Goal: Information Seeking & Learning: Learn about a topic

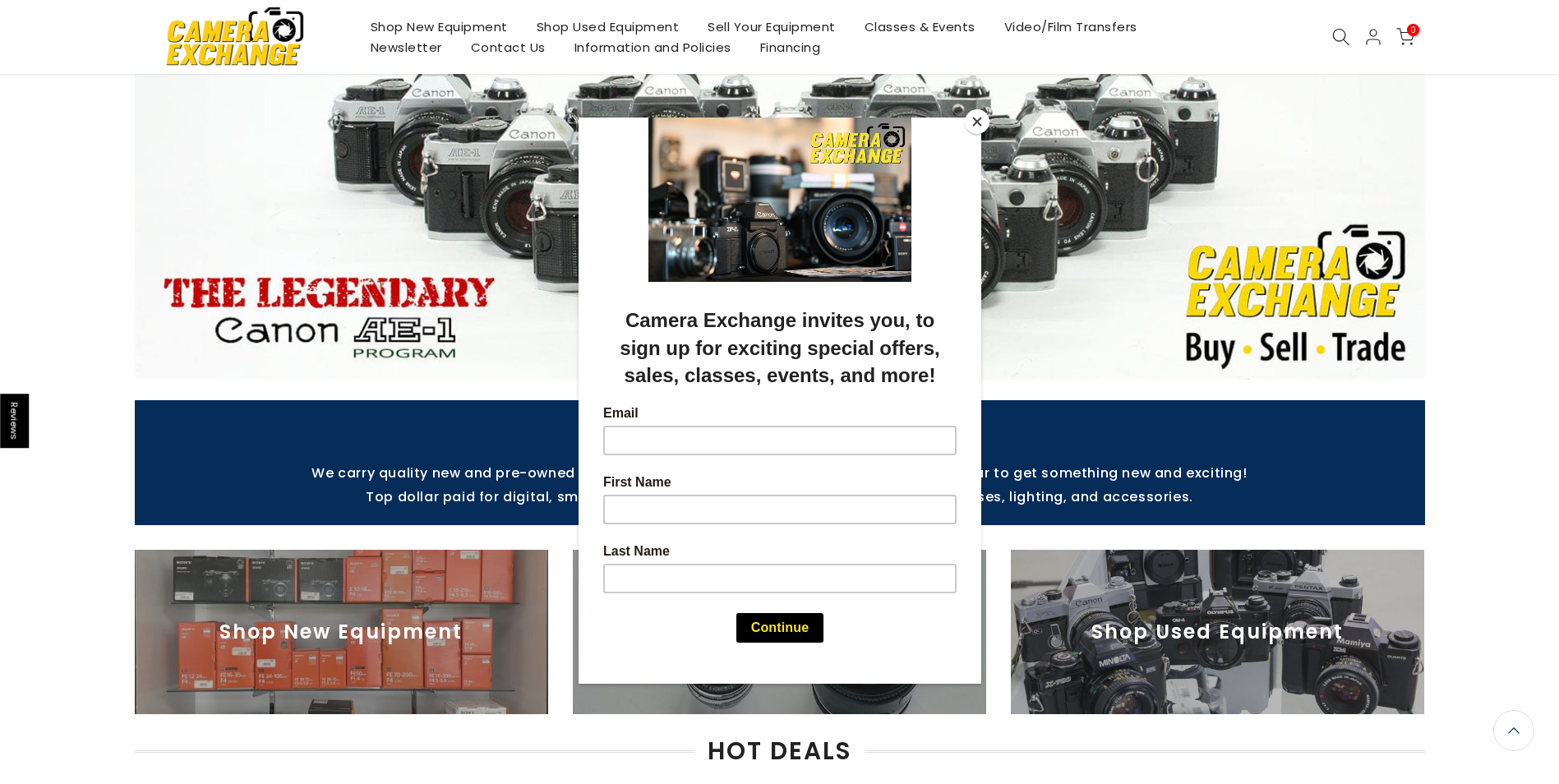
scroll to position [164, 0]
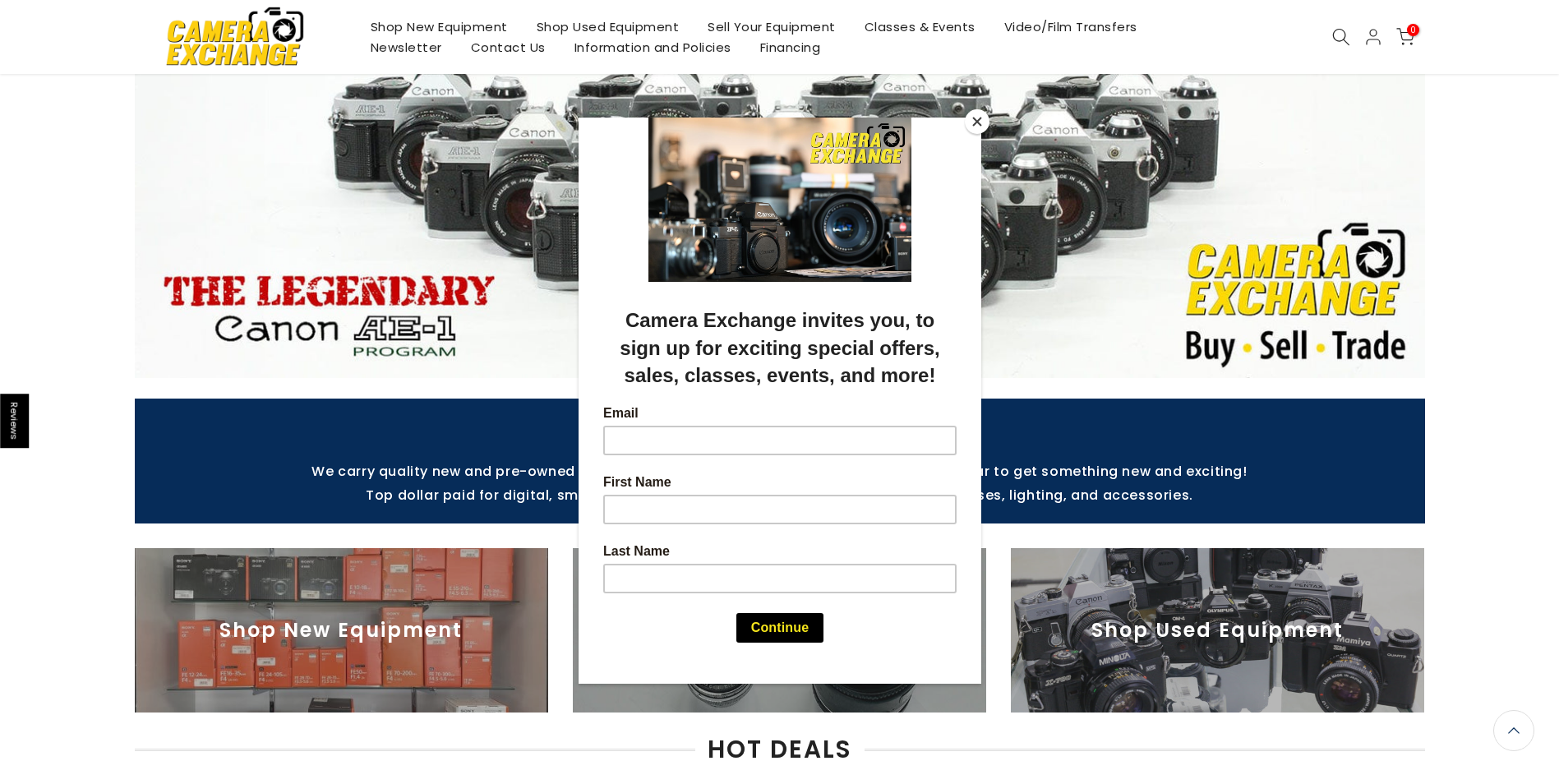
click at [978, 122] on button "Close" at bounding box center [977, 122] width 25 height 25
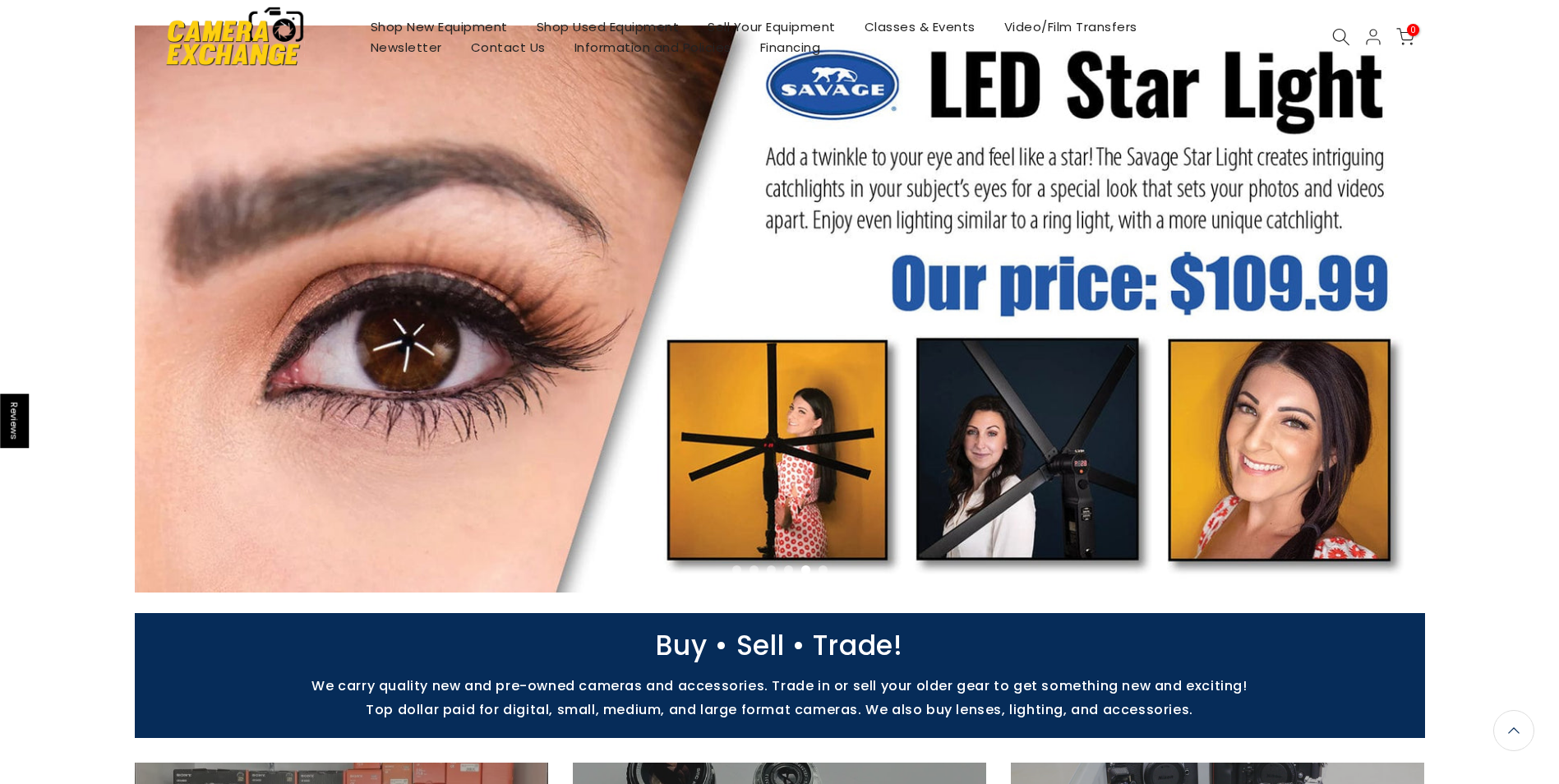
scroll to position [0, 0]
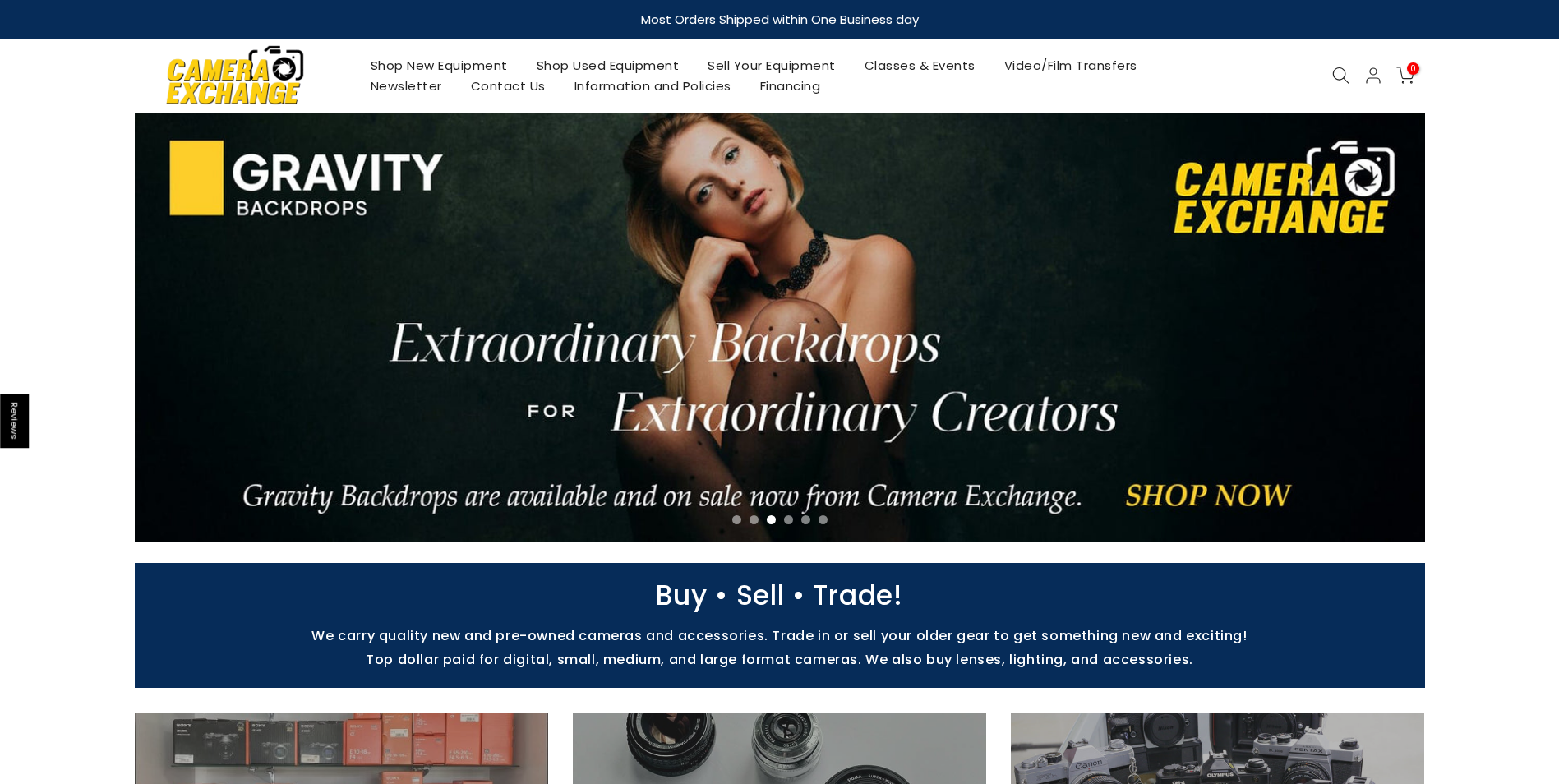
click at [438, 71] on link "Shop New Equipment" at bounding box center [439, 65] width 166 height 21
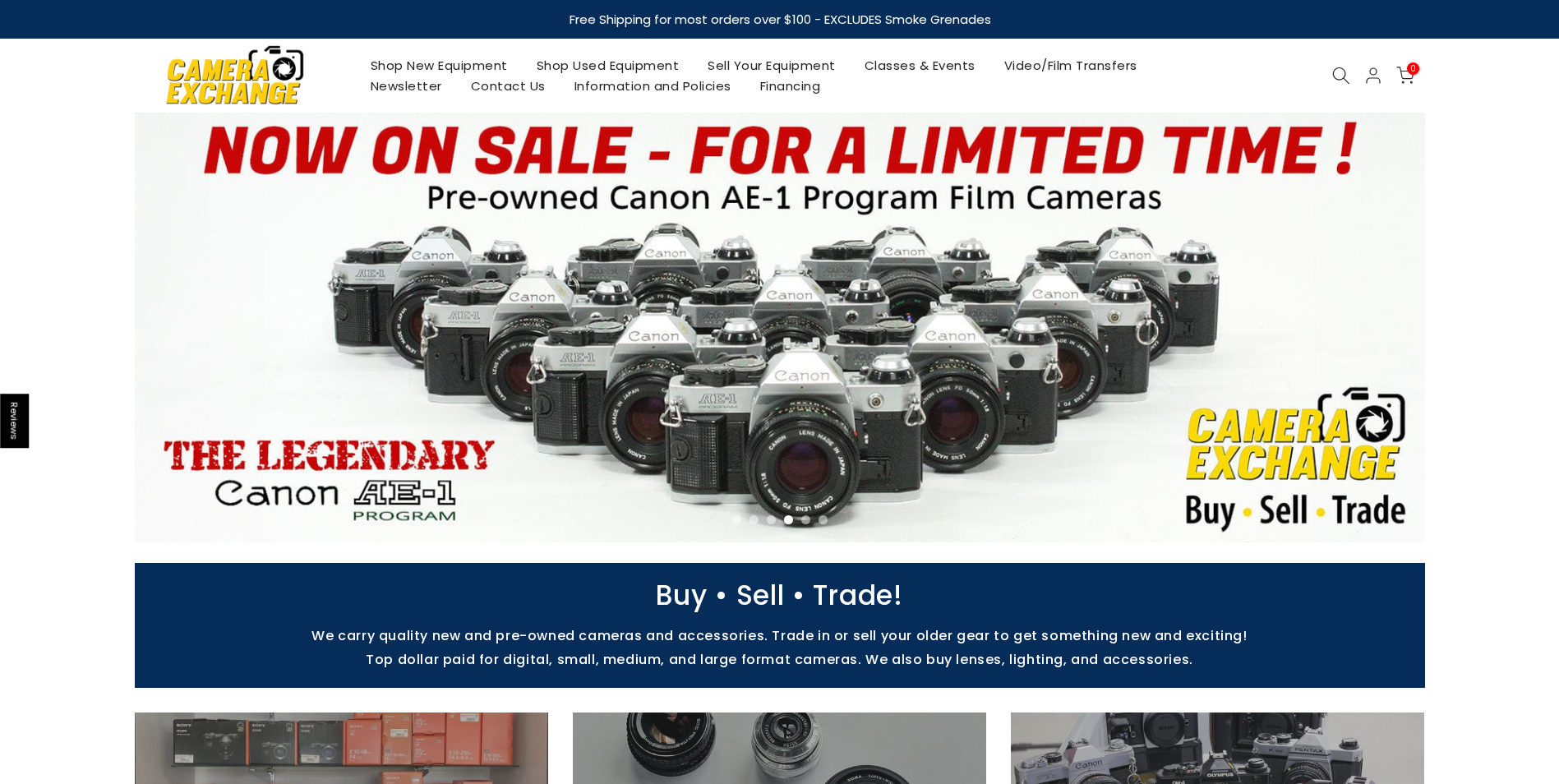
click at [777, 61] on link "Sell Your Equipment" at bounding box center [772, 65] width 157 height 21
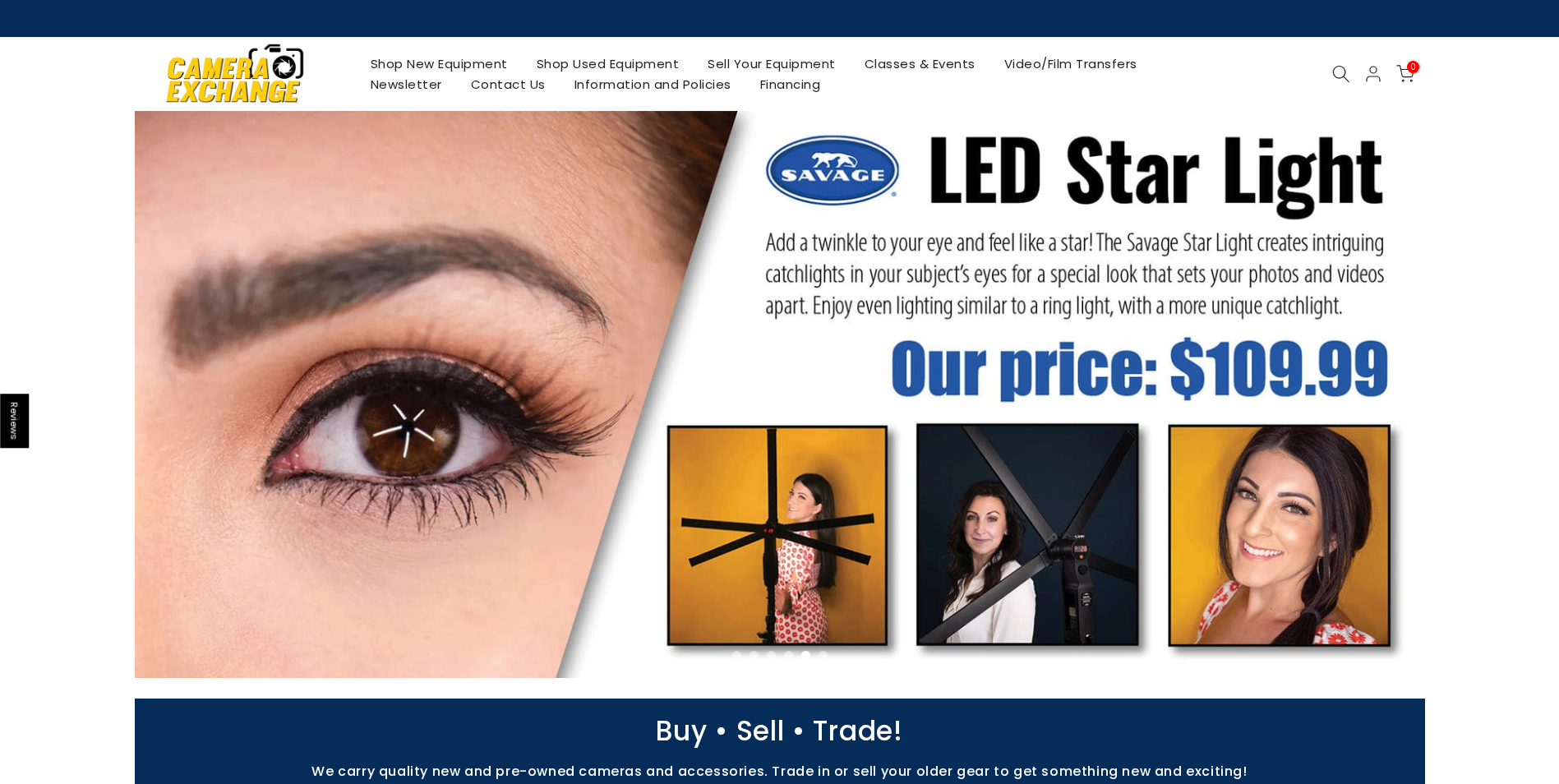
click at [476, 66] on link "Shop New Equipment" at bounding box center [439, 63] width 166 height 21
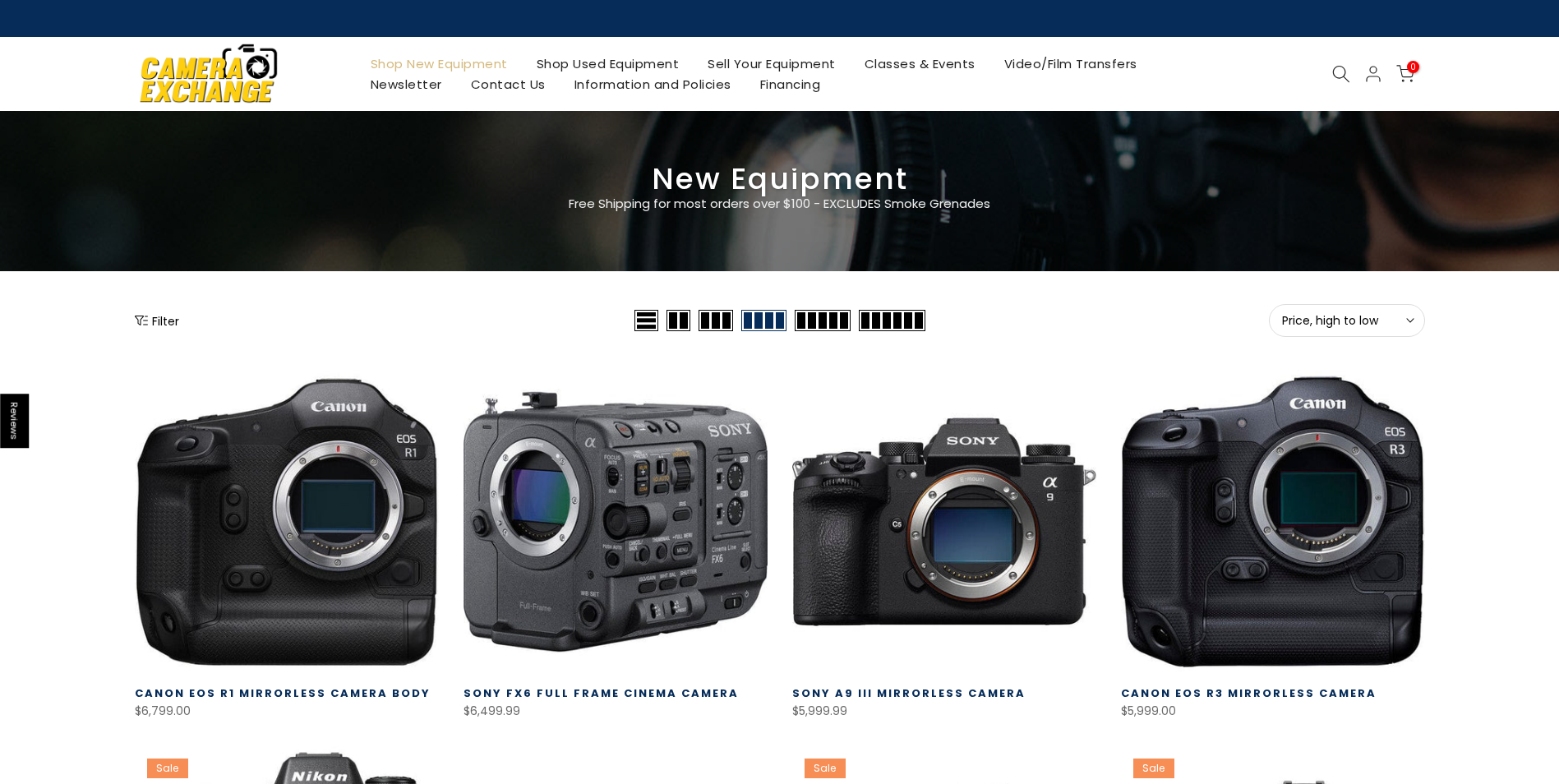
click at [157, 319] on button "Filter" at bounding box center [156, 321] width 44 height 17
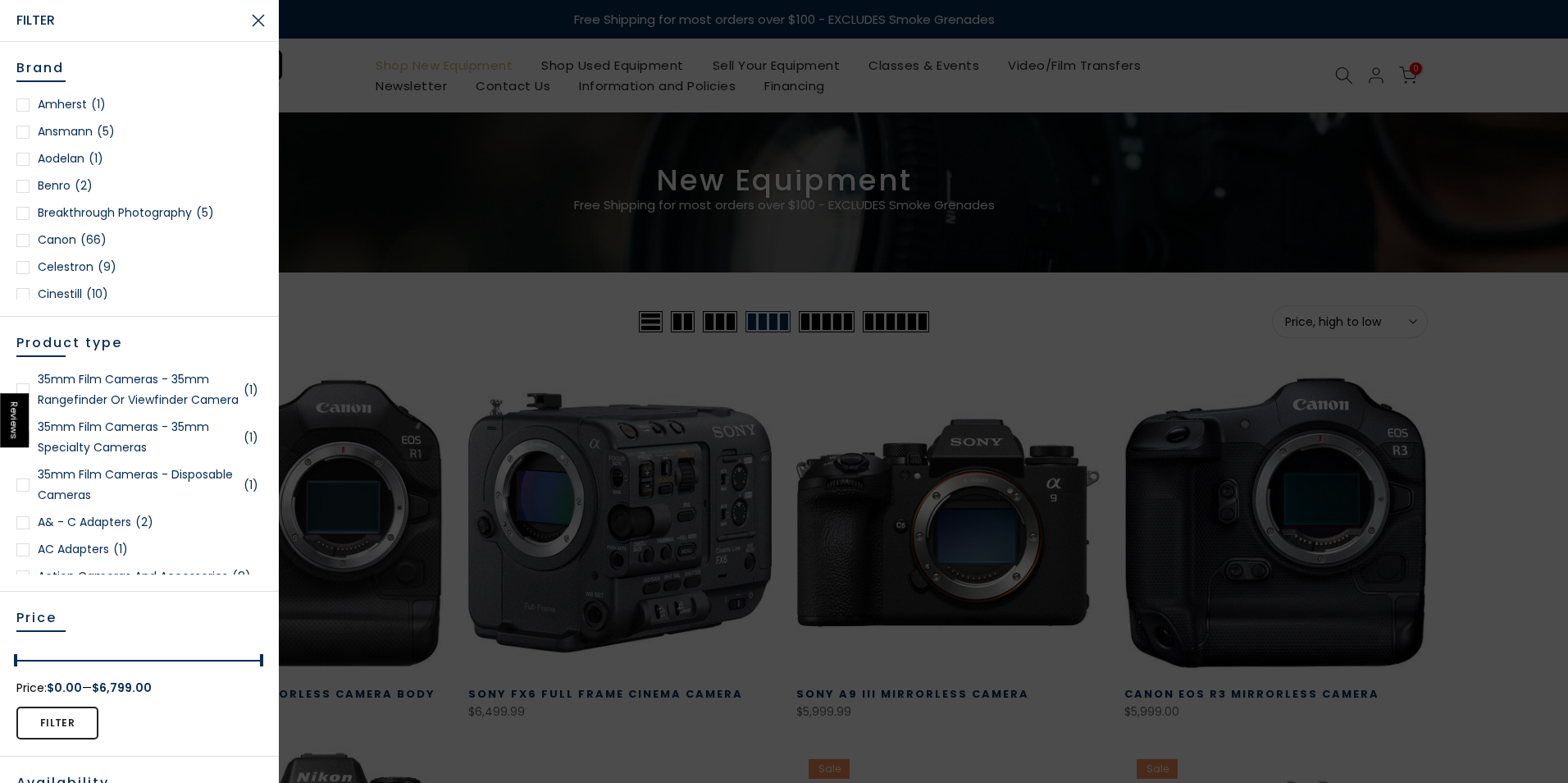
click at [23, 239] on div at bounding box center [23, 241] width 13 height 13
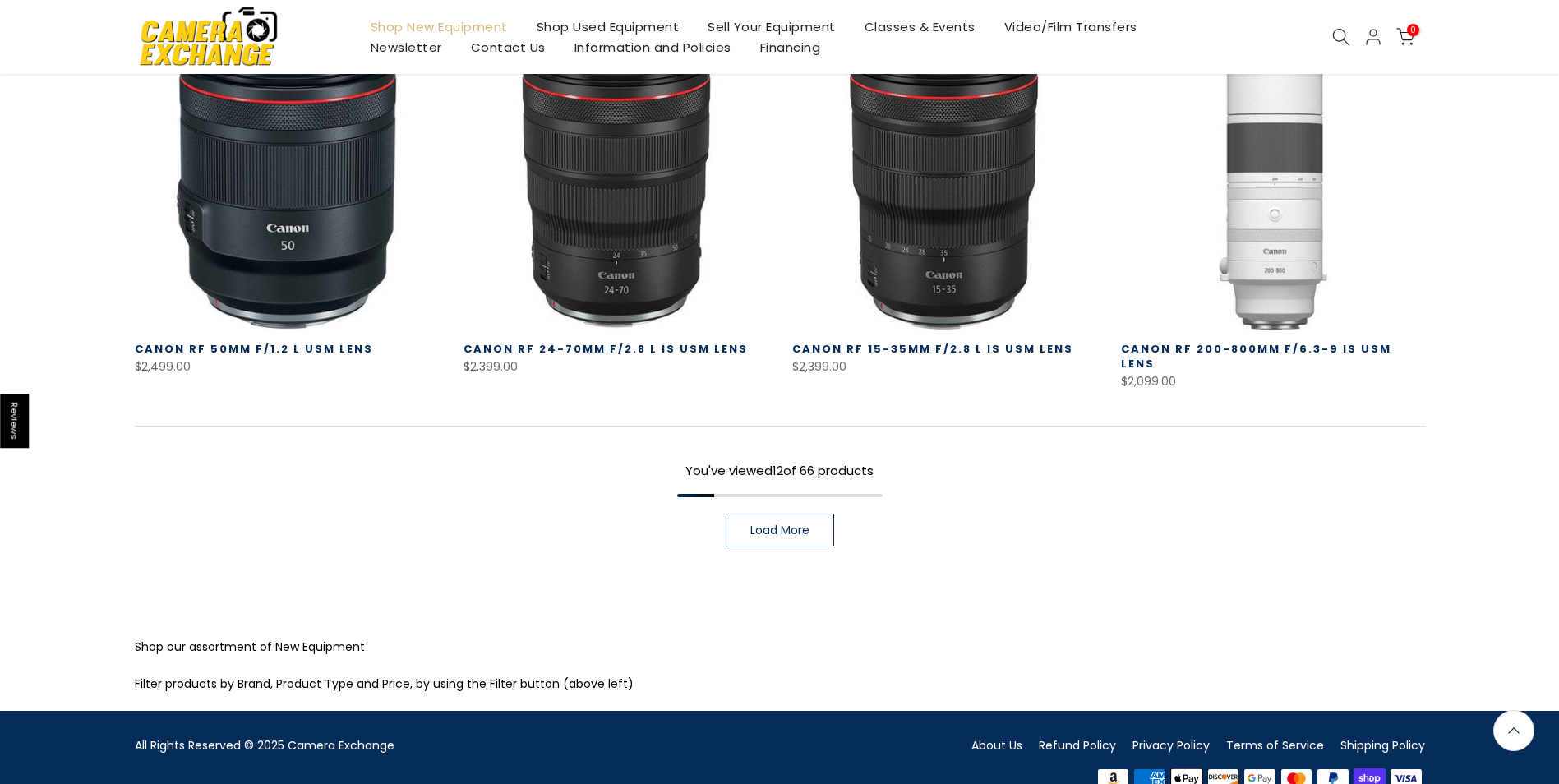
scroll to position [1209, 0]
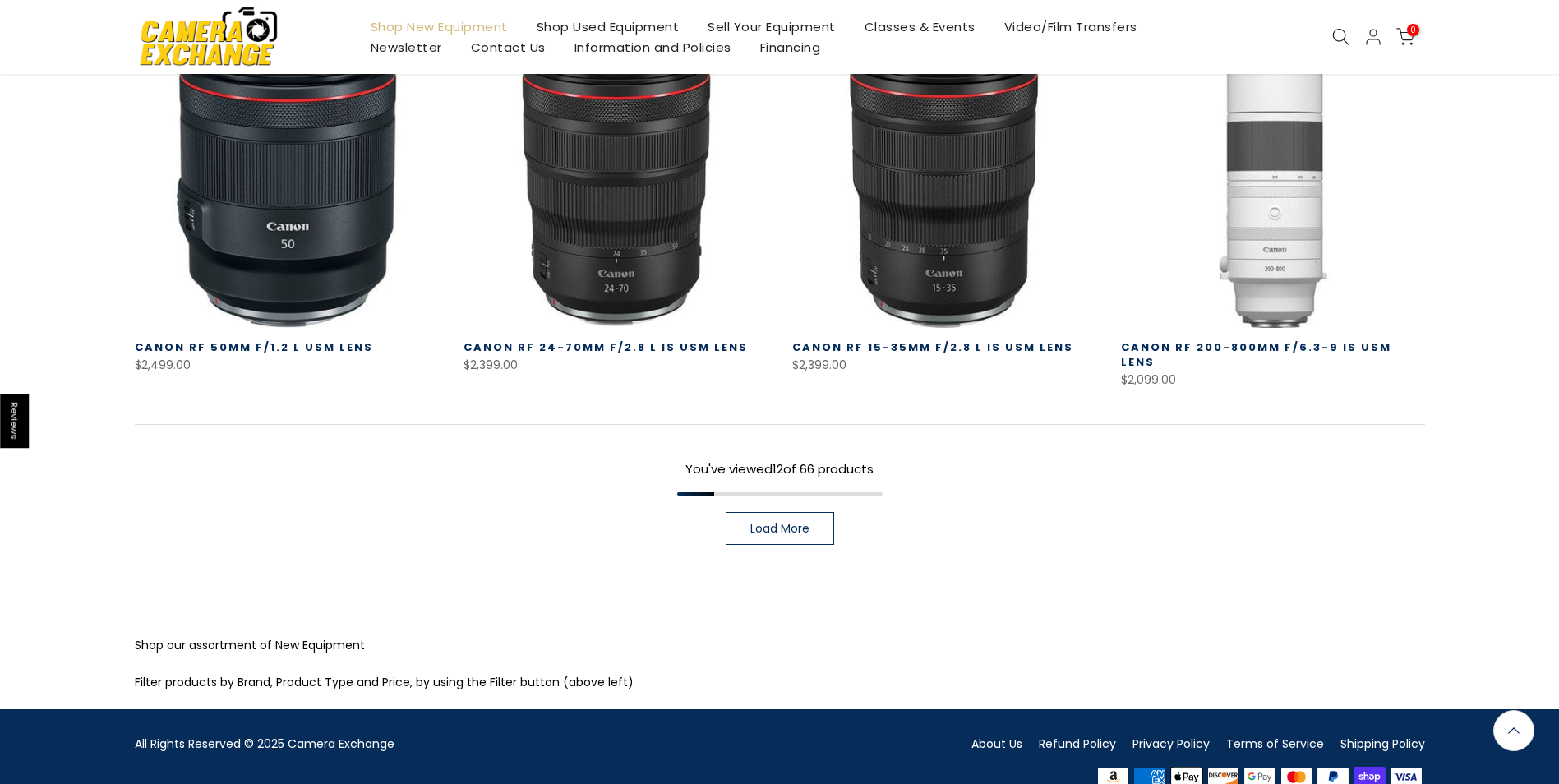
click at [757, 522] on span "Load More" at bounding box center [779, 528] width 59 height 12
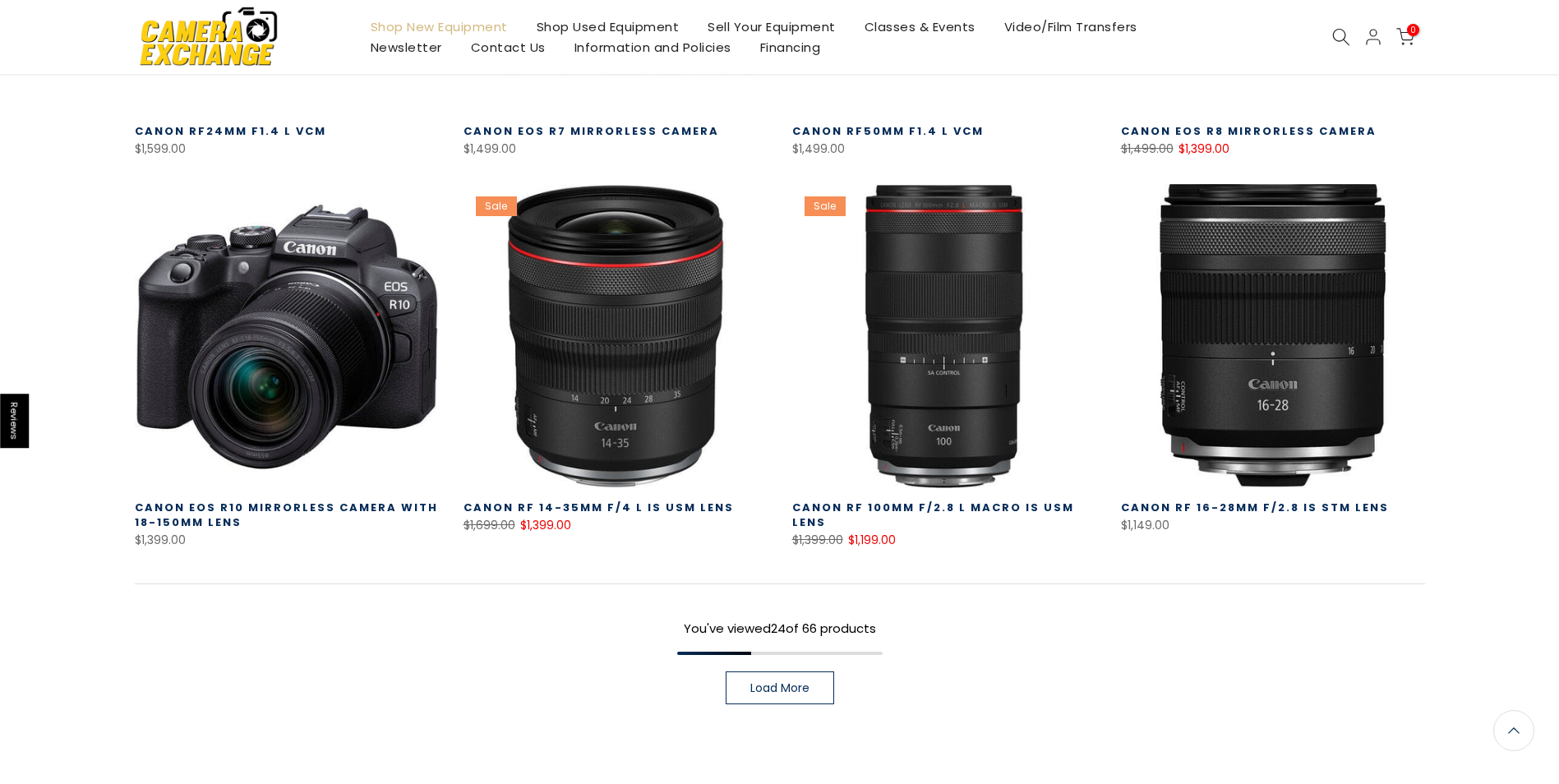
scroll to position [2195, 0]
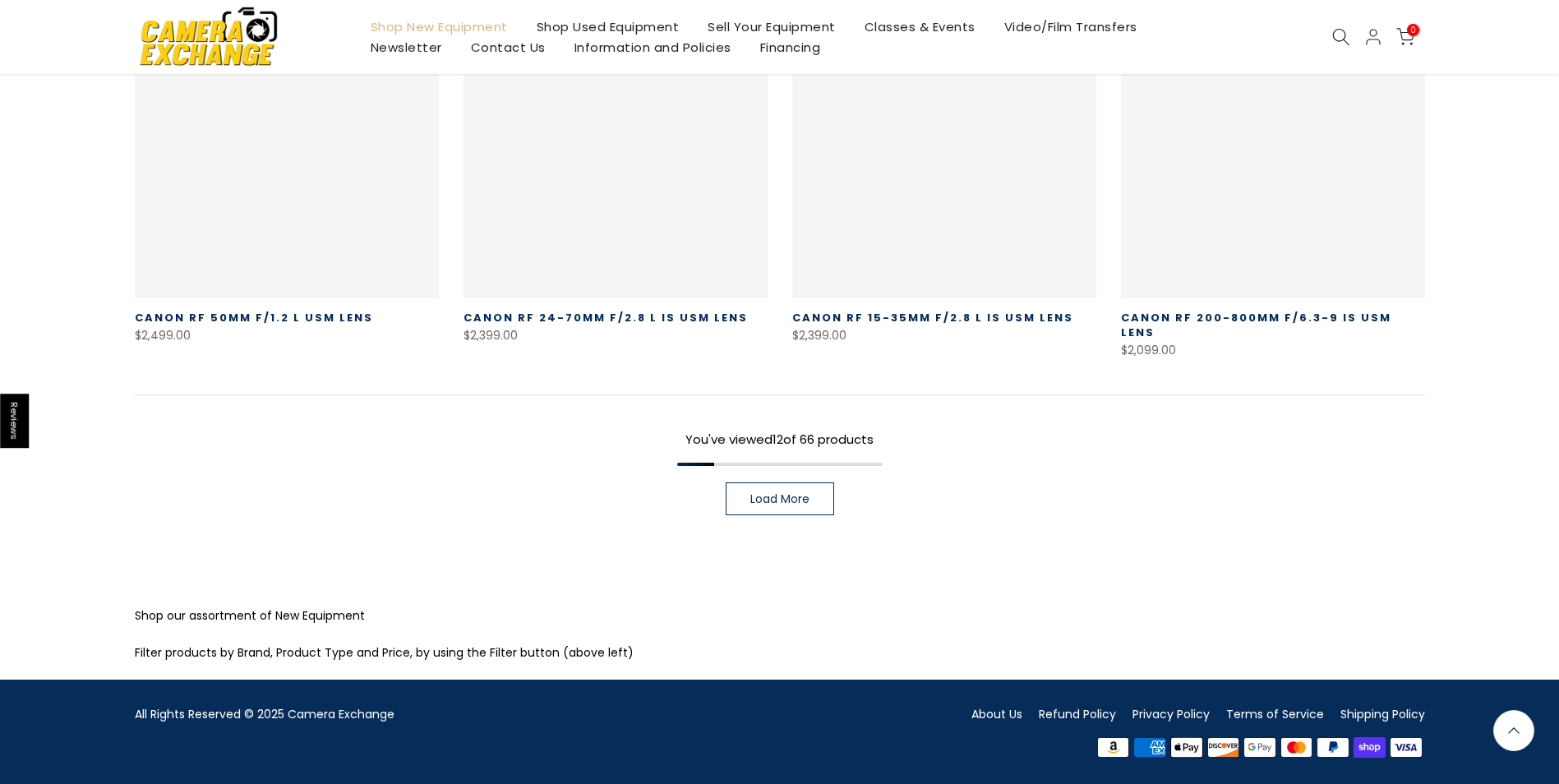
scroll to position [289, 0]
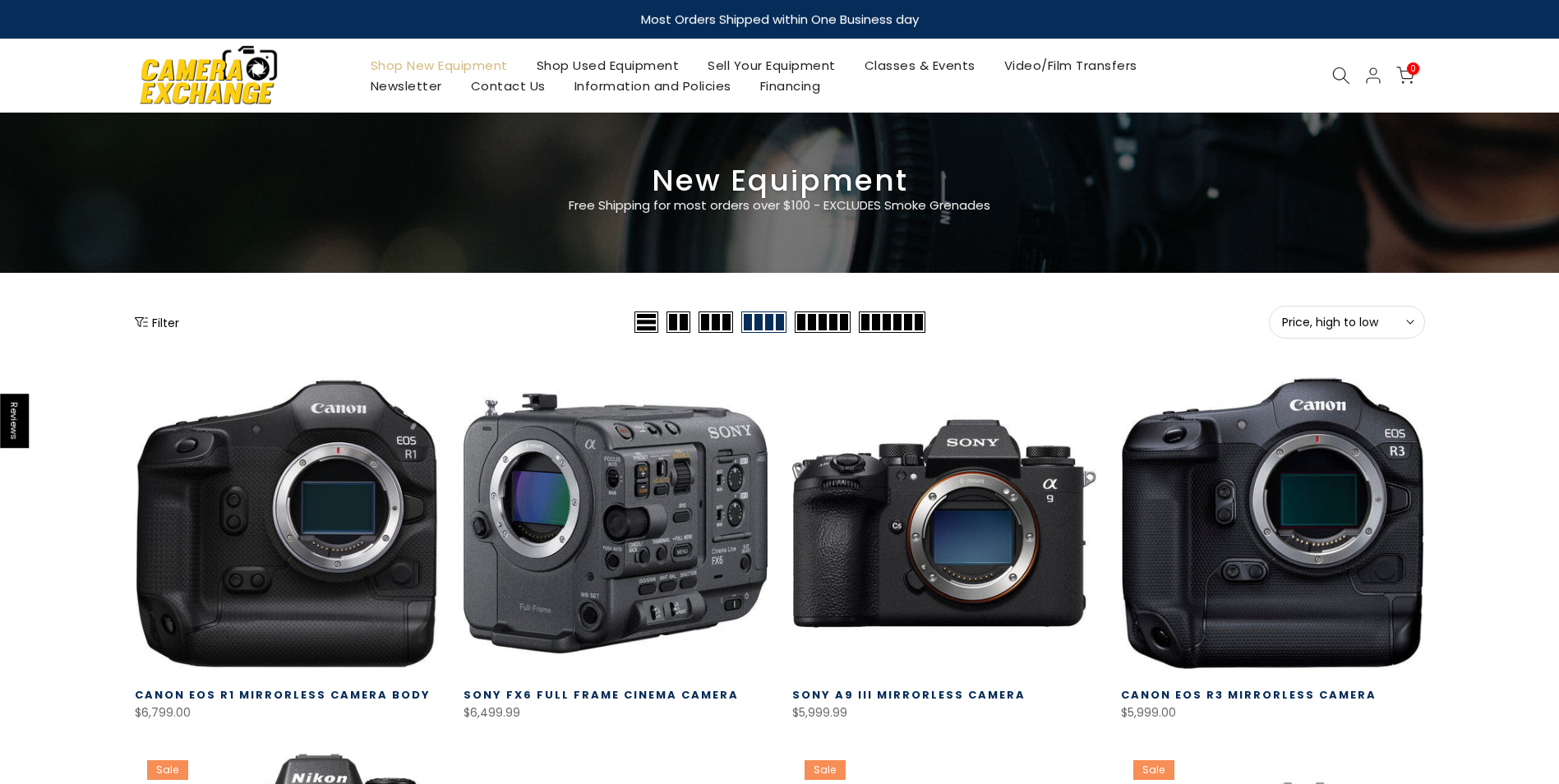
click at [163, 314] on button "Filter" at bounding box center [156, 322] width 44 height 17
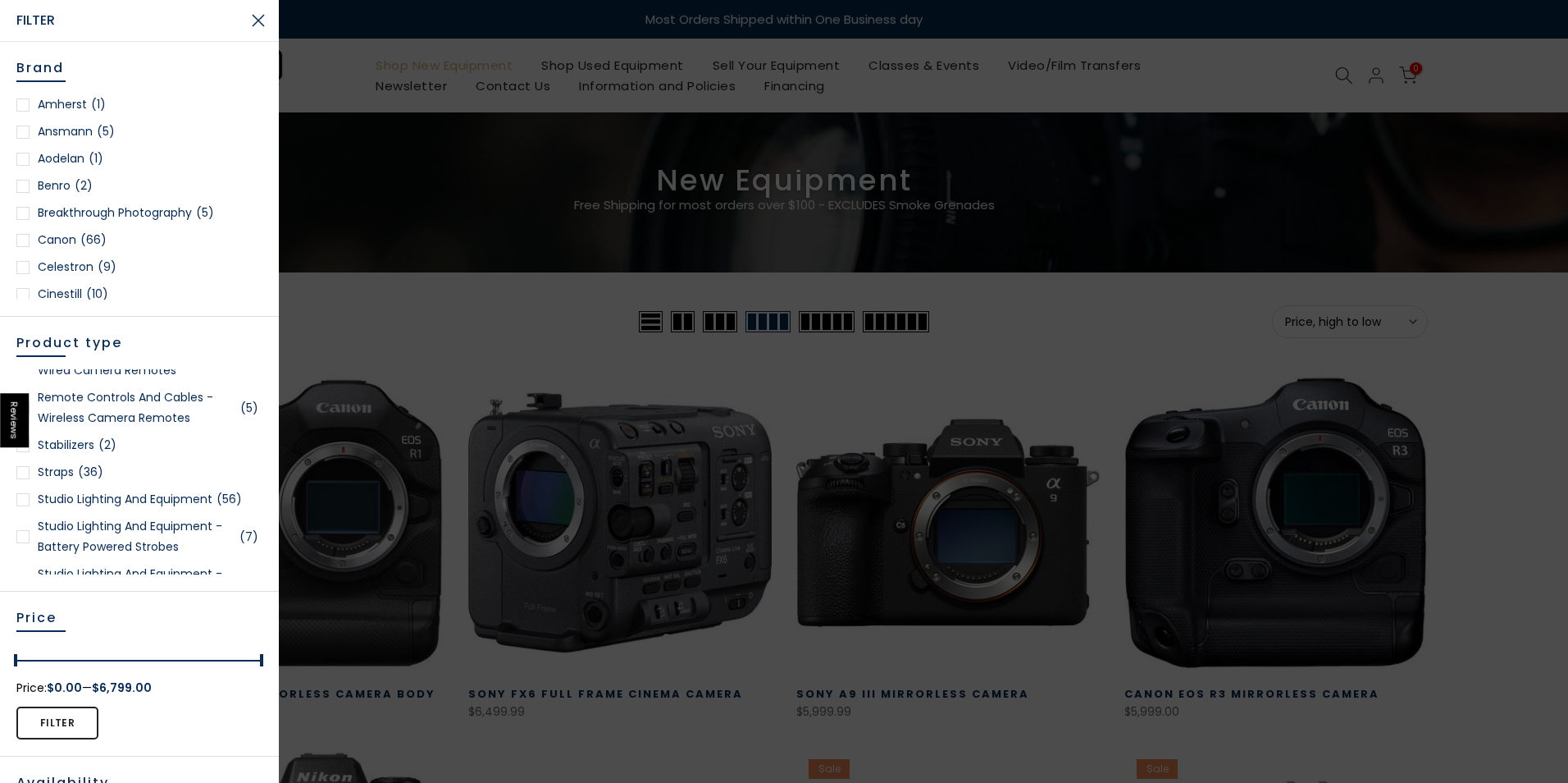
scroll to position [3282, 0]
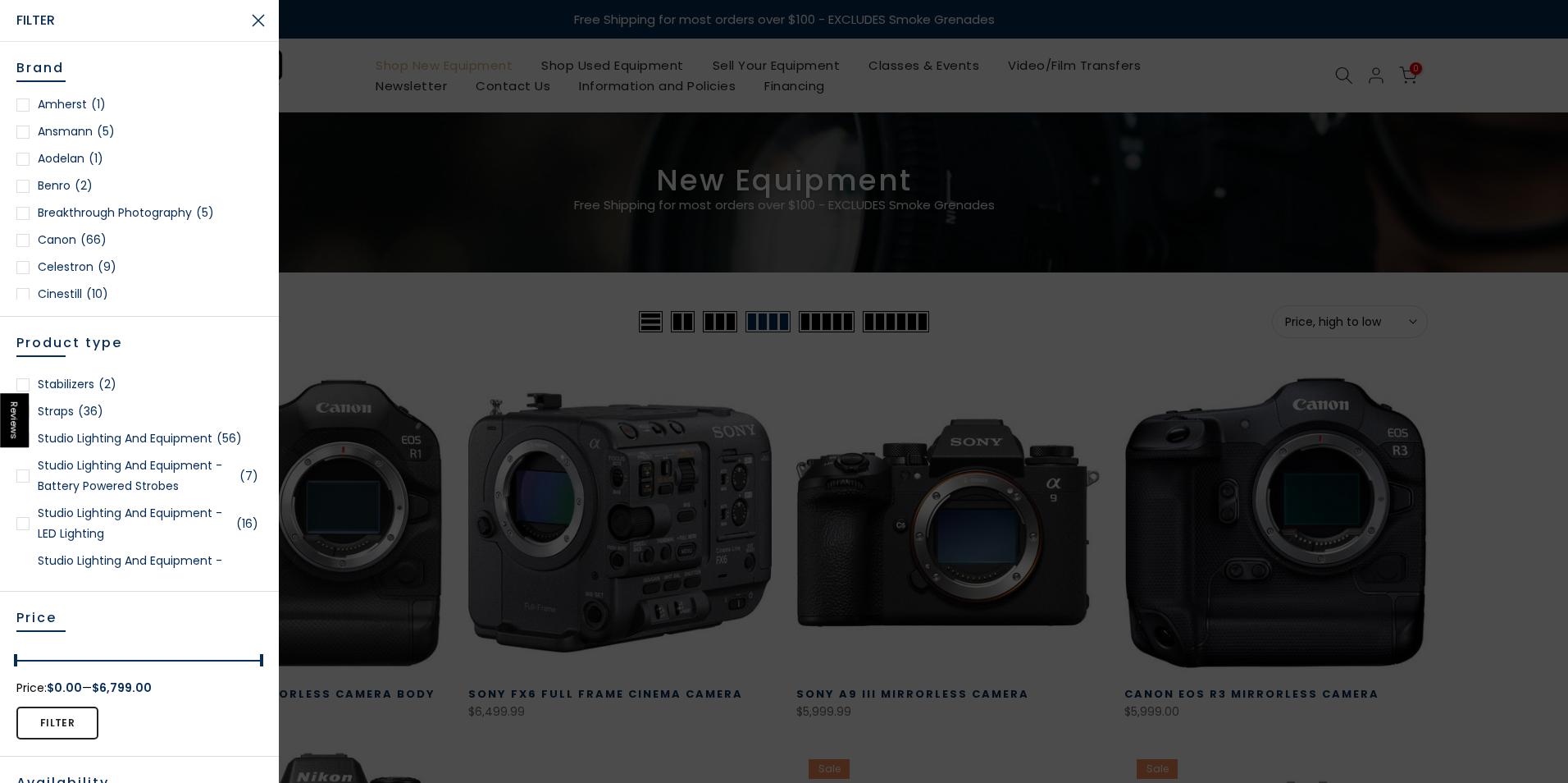
click at [119, 538] on link "Studio Lighting and Equipment - LED Lighting (16)" at bounding box center [139, 523] width 246 height 41
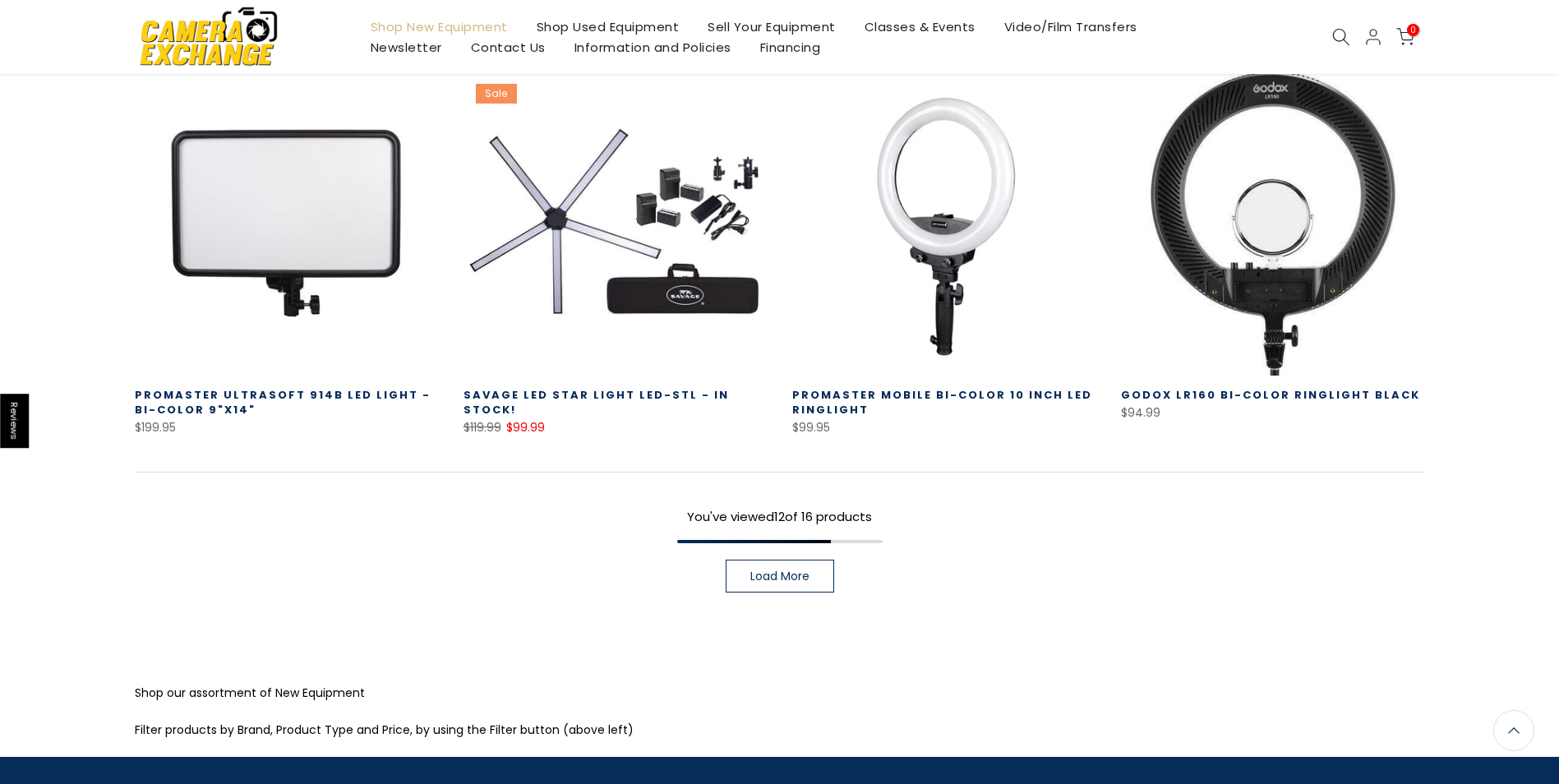
scroll to position [1193, 0]
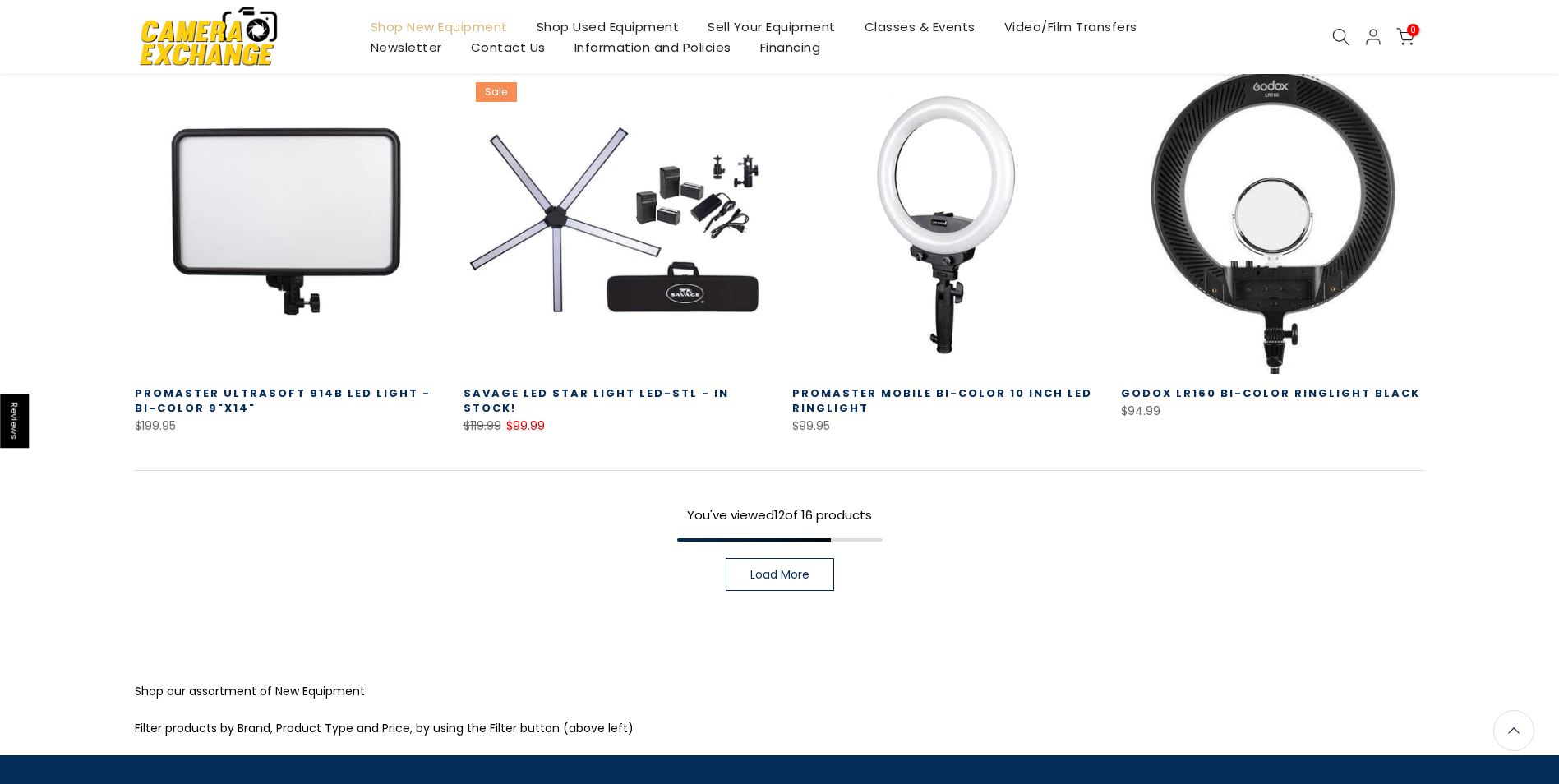
click at [807, 565] on link "Load More" at bounding box center [779, 575] width 109 height 33
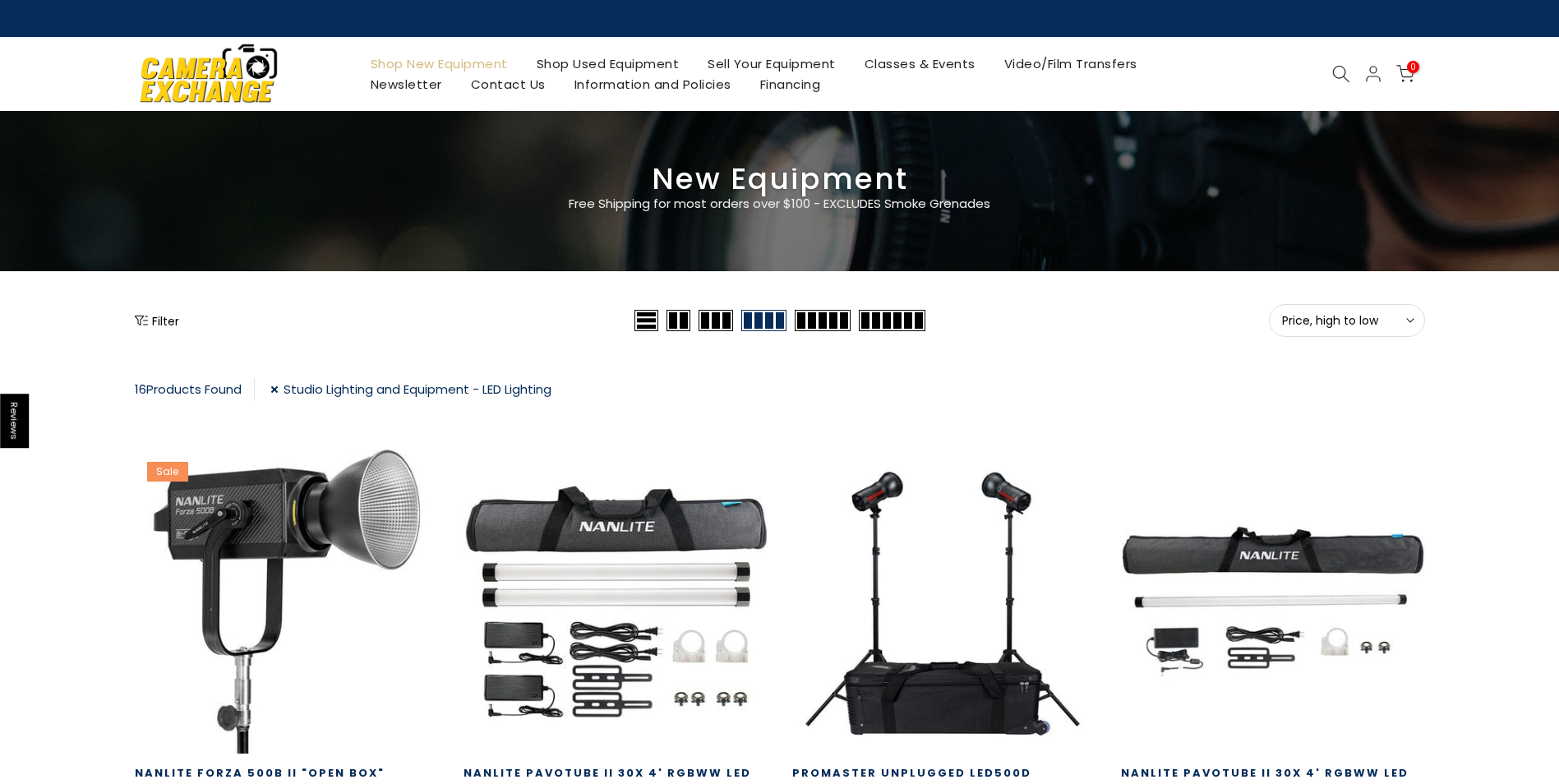
click at [575, 62] on link "Shop Used Equipment" at bounding box center [607, 63] width 172 height 21
